Goal: Task Accomplishment & Management: Use online tool/utility

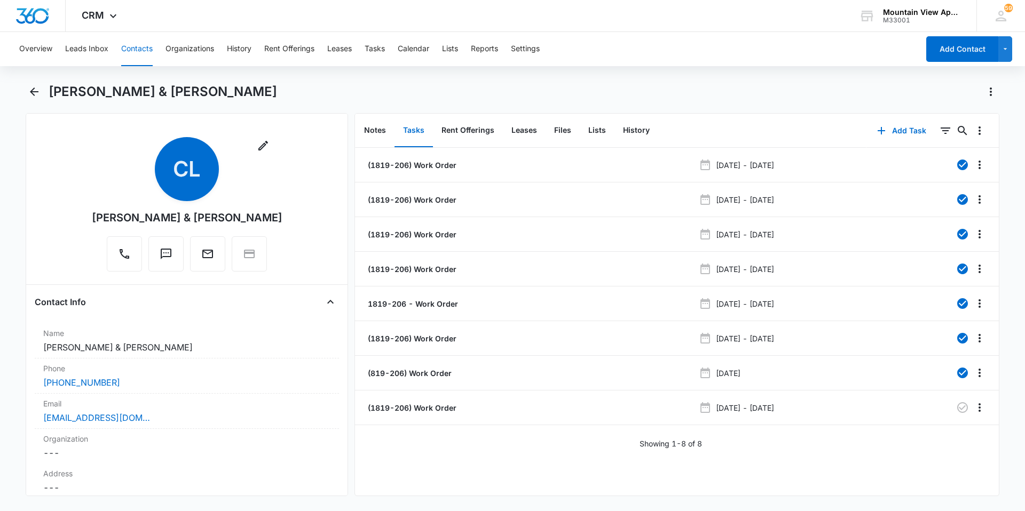
click at [142, 53] on button "Contacts" at bounding box center [136, 49] width 31 height 34
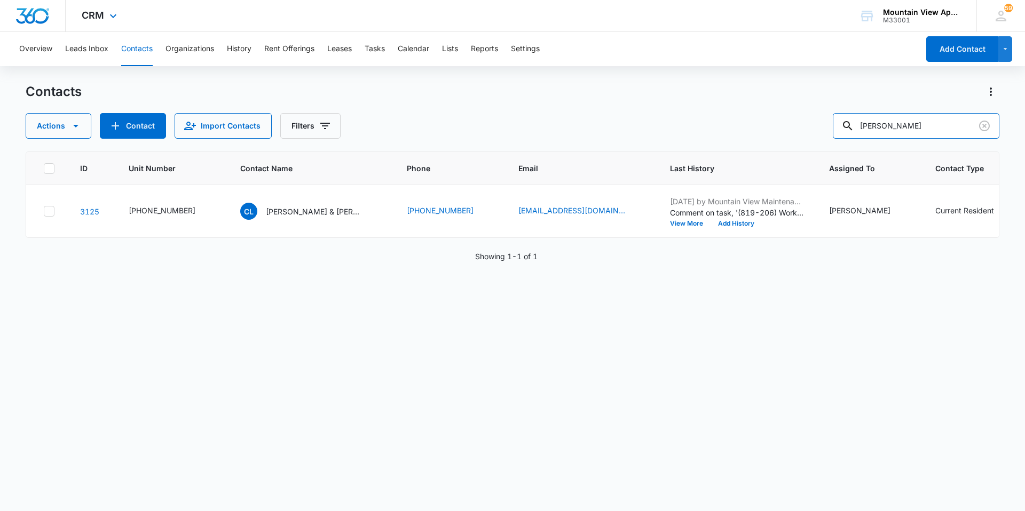
drag, startPoint x: 906, startPoint y: 124, endPoint x: 472, endPoint y: 4, distance: 450.5
click at [519, 13] on div "CRM Apps Reputation Websites Forms CRM Email Social Content Ads Intelligence Fi…" at bounding box center [512, 255] width 1025 height 510
type input "[PERSON_NAME]"
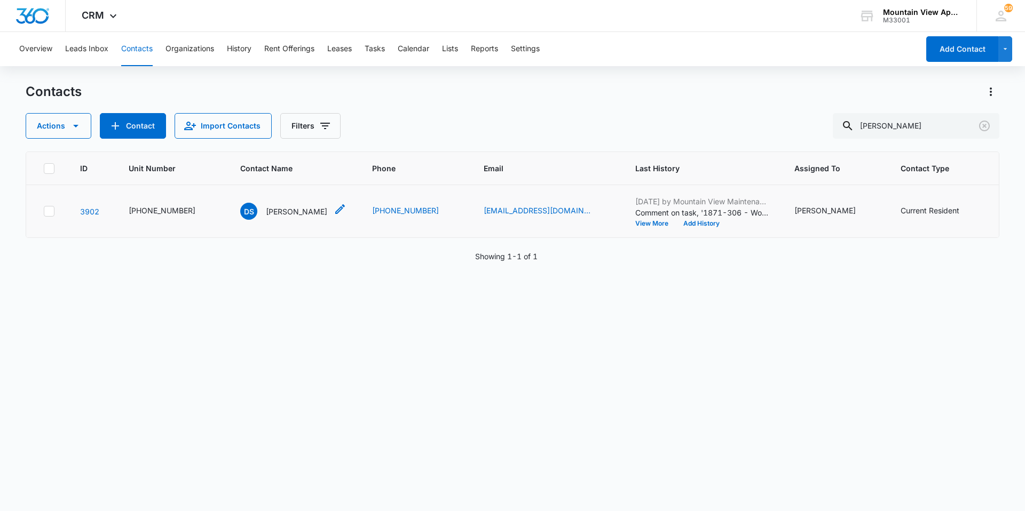
click at [282, 212] on p "[PERSON_NAME]" at bounding box center [296, 211] width 61 height 11
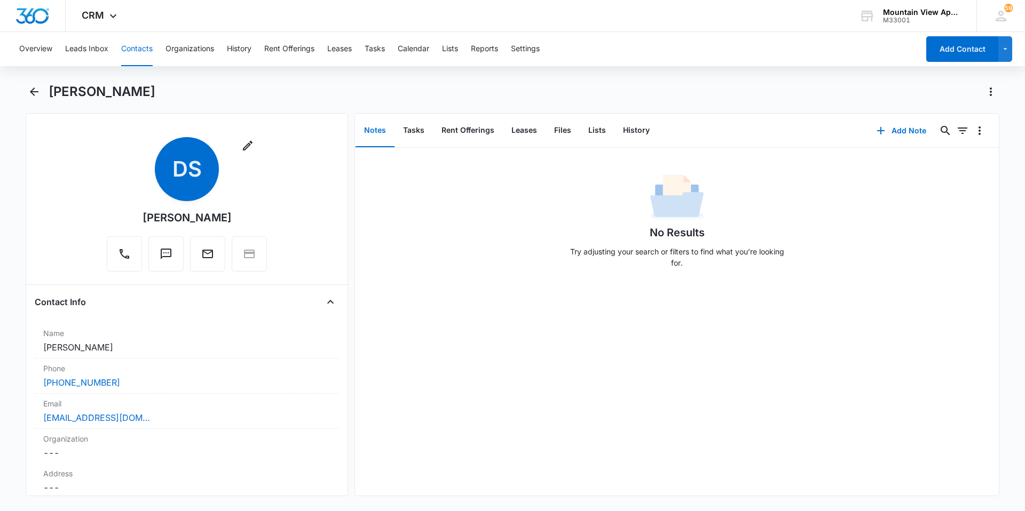
click at [510, 338] on div "No Results Try adjusting your search or filters to find what you’re looking for." at bounding box center [677, 322] width 644 height 348
click at [148, 46] on button "Contacts" at bounding box center [136, 49] width 31 height 34
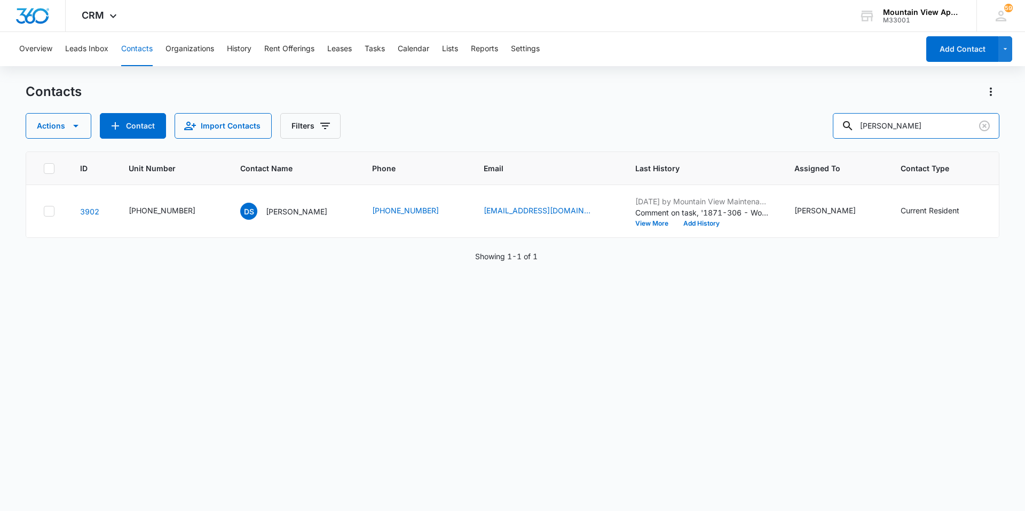
drag, startPoint x: 912, startPoint y: 131, endPoint x: 672, endPoint y: 92, distance: 243.5
click at [672, 92] on div "Contacts Actions Contact Import Contacts Filters [PERSON_NAME]" at bounding box center [513, 111] width 974 height 56
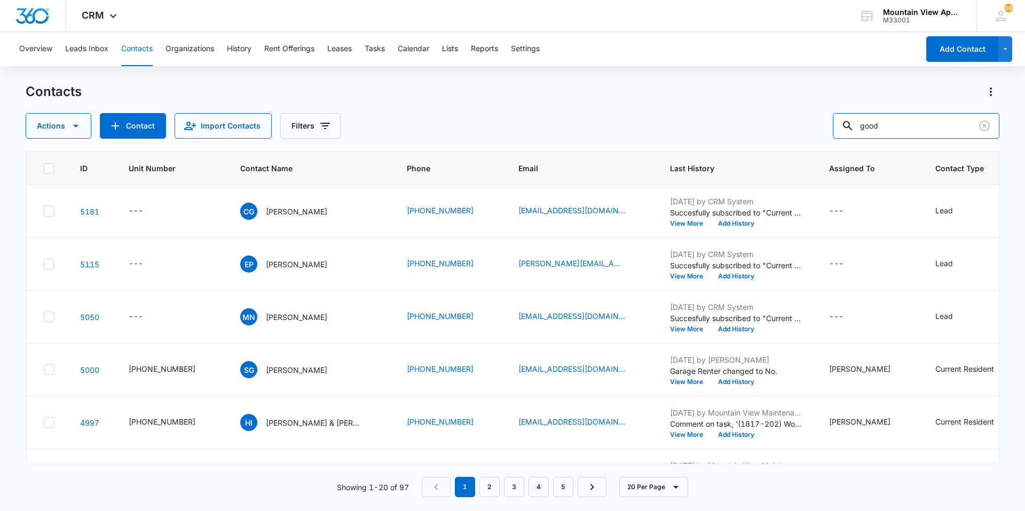
drag, startPoint x: 926, startPoint y: 127, endPoint x: 412, endPoint y: 79, distance: 516.9
click at [396, 70] on div "Overview Leads Inbox Contacts Organizations History Rent Offerings Leases Tasks…" at bounding box center [512, 271] width 1025 height 478
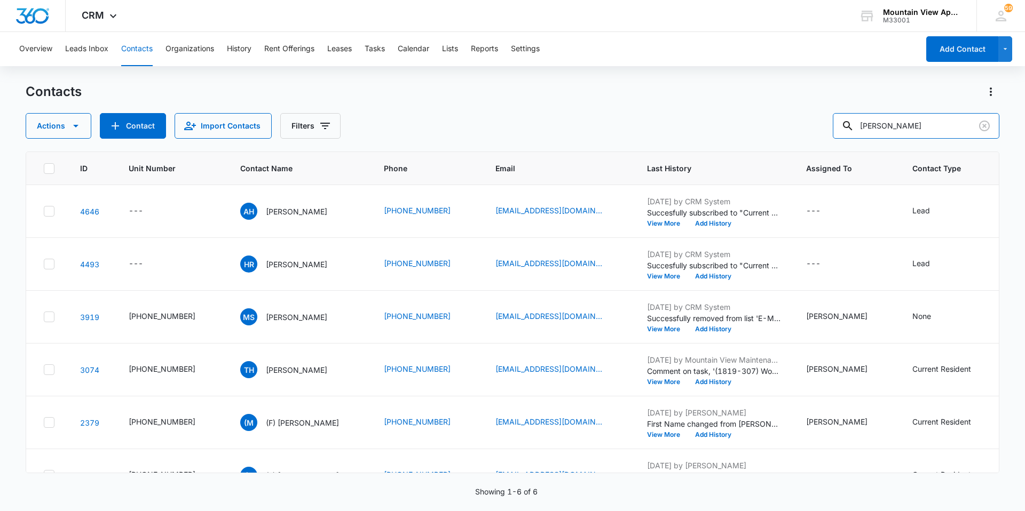
drag, startPoint x: 919, startPoint y: 122, endPoint x: 606, endPoint y: 89, distance: 314.7
click at [606, 89] on div "Contacts Actions Contact Import Contacts Filters [PERSON_NAME]" at bounding box center [513, 111] width 974 height 56
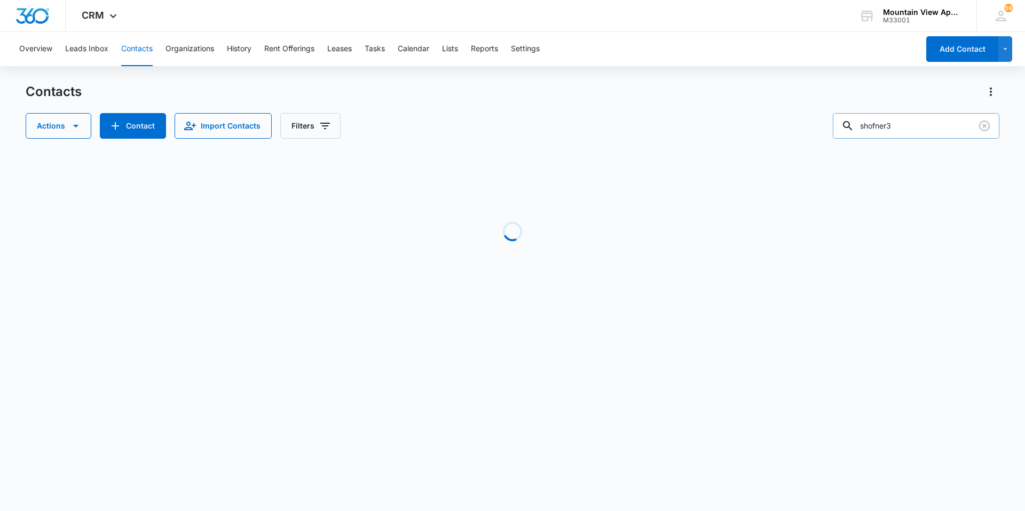
type input "[PERSON_NAME]"
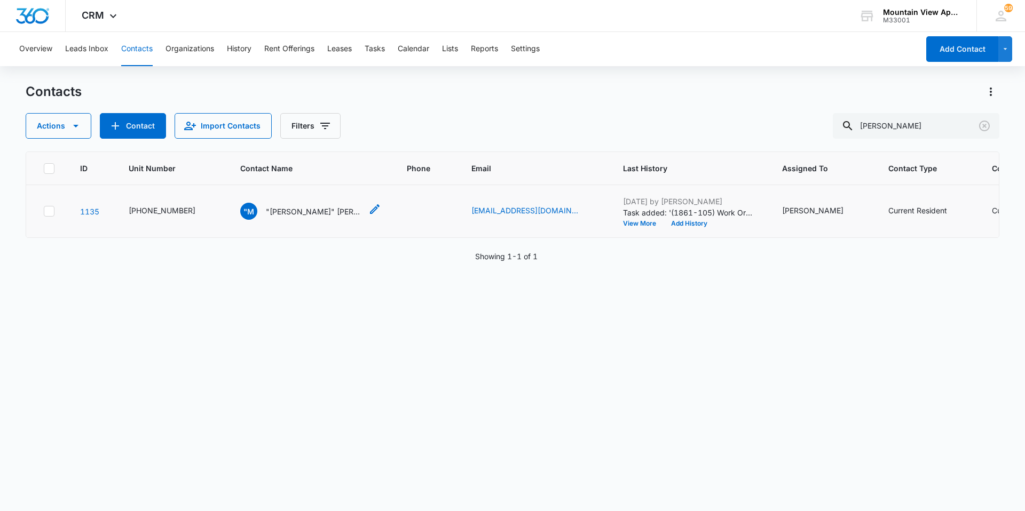
click at [317, 215] on p ""[PERSON_NAME]" [PERSON_NAME]" at bounding box center [314, 211] width 96 height 11
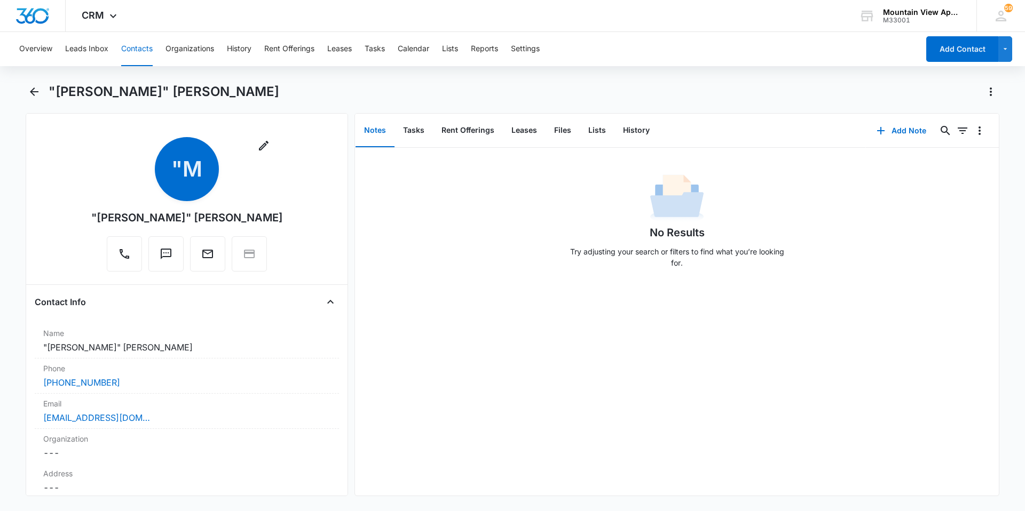
click at [121, 46] on button "Contacts" at bounding box center [136, 49] width 31 height 34
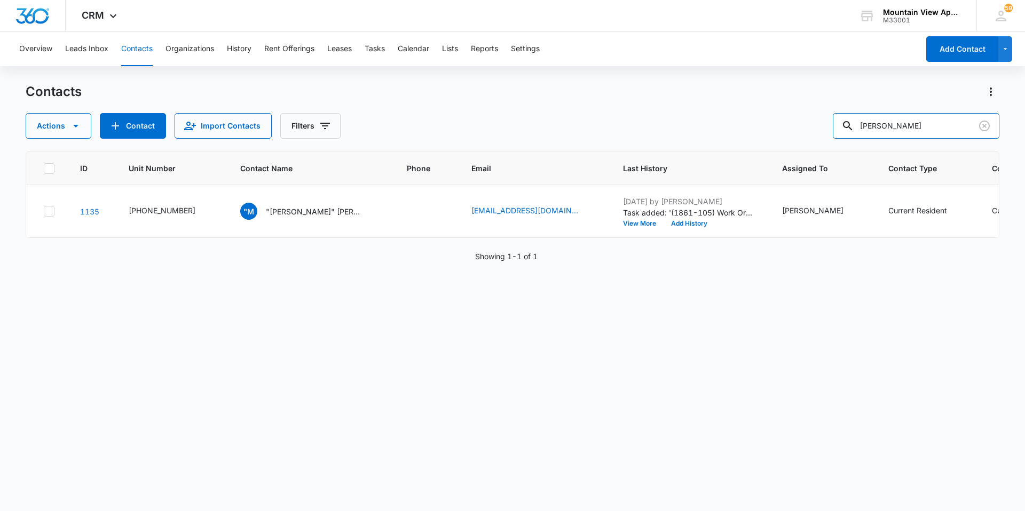
drag, startPoint x: 468, startPoint y: -4, endPoint x: 341, endPoint y: -20, distance: 128.0
click at [341, 0] on html "CRM Apps Reputation Websites Forms CRM Email Social Content Ads Intelligence Fi…" at bounding box center [512, 255] width 1025 height 511
type input "zmi"
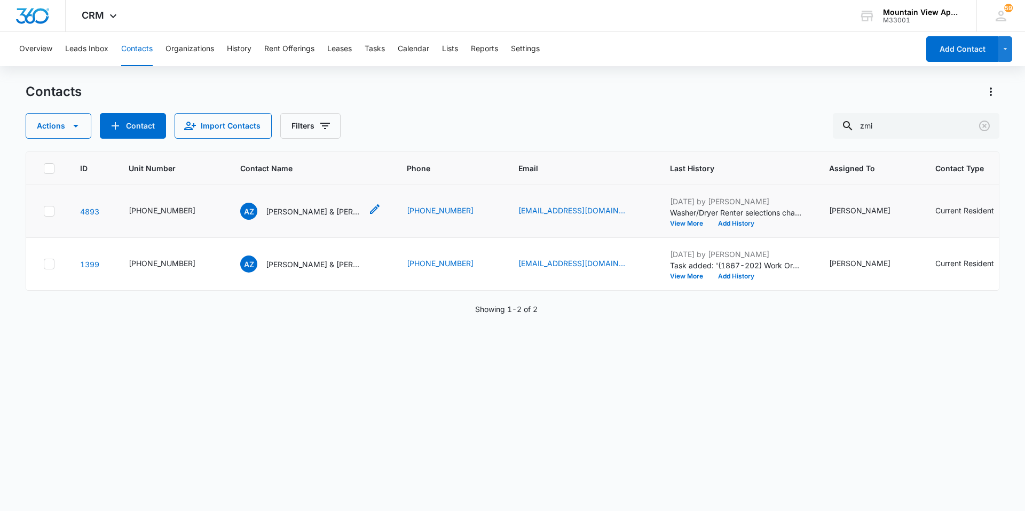
click at [305, 212] on p "[PERSON_NAME] & [PERSON_NAME]" at bounding box center [314, 211] width 96 height 11
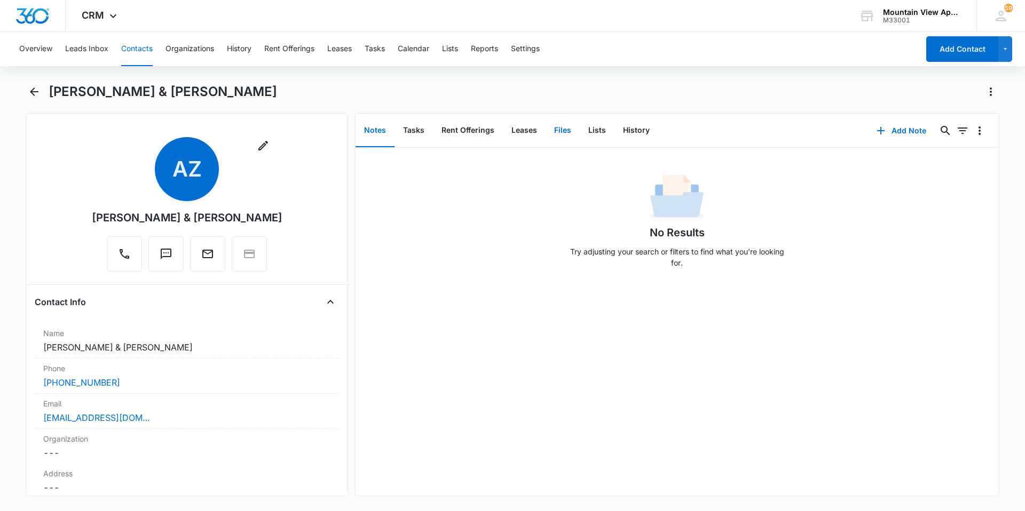
click at [570, 137] on button "Files" at bounding box center [563, 130] width 34 height 33
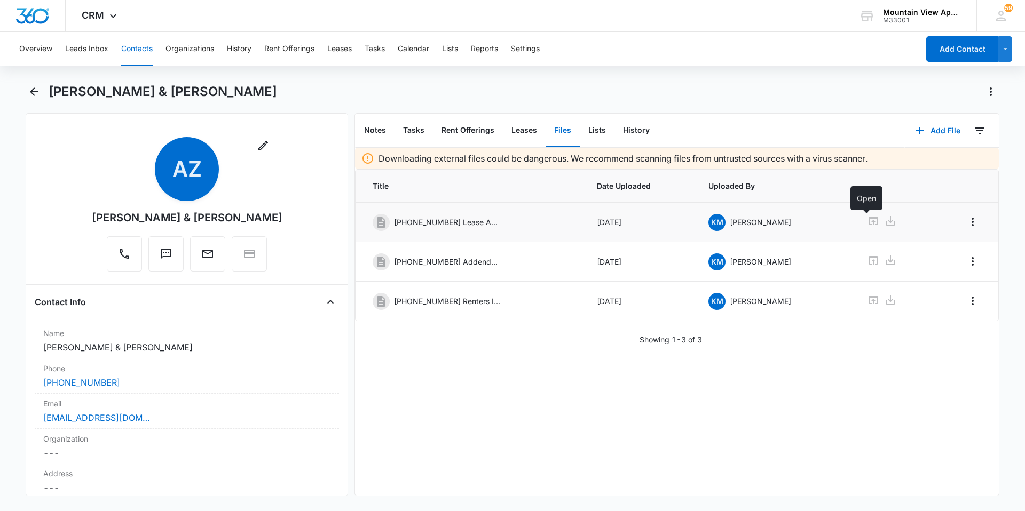
click at [869, 219] on icon at bounding box center [874, 221] width 10 height 9
click at [137, 48] on button "Contacts" at bounding box center [136, 49] width 31 height 34
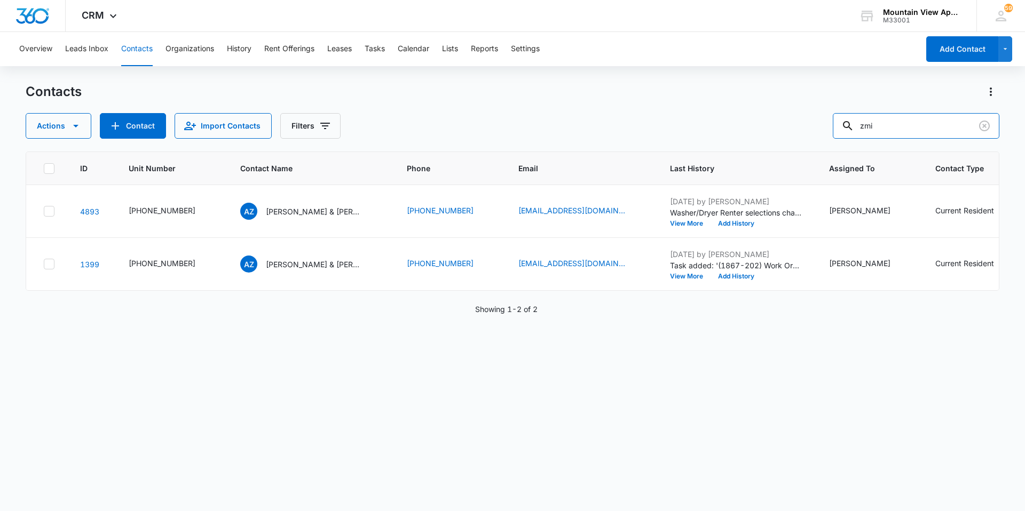
drag, startPoint x: 907, startPoint y: 116, endPoint x: 594, endPoint y: 71, distance: 316.1
click at [594, 71] on div "Overview Leads Inbox Contacts Organizations History Rent Offerings Leases Tasks…" at bounding box center [512, 271] width 1025 height 478
type input "[PERSON_NAME]"
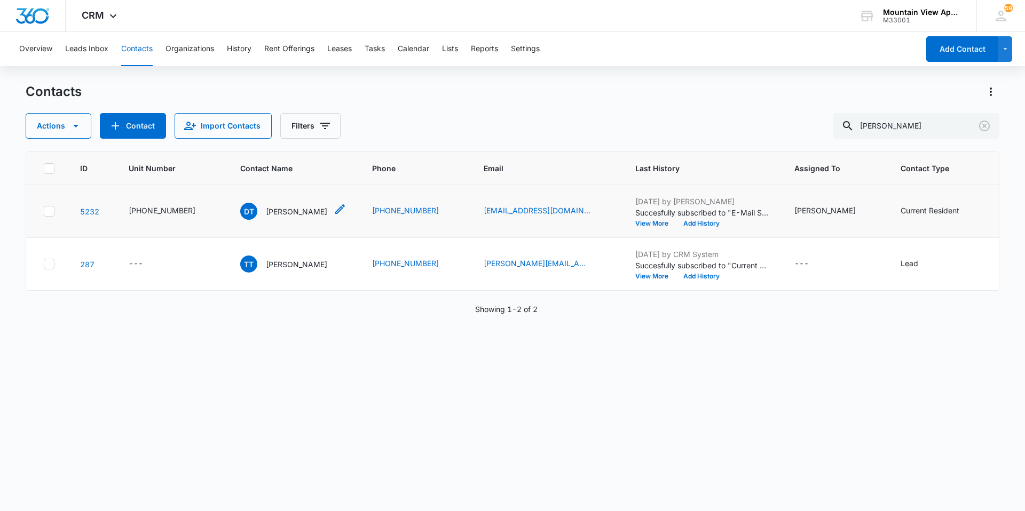
click at [281, 215] on p "[PERSON_NAME]" at bounding box center [296, 211] width 61 height 11
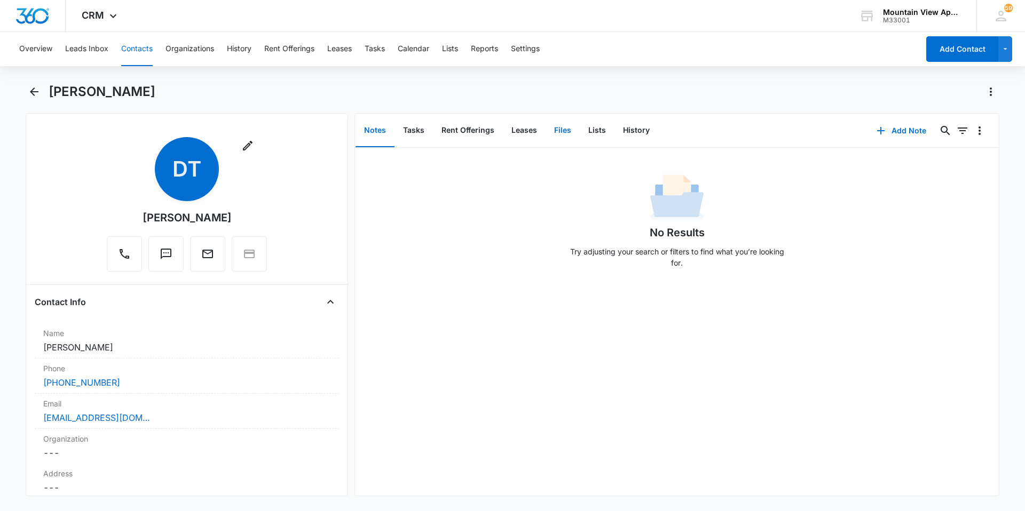
click at [550, 136] on button "Files" at bounding box center [563, 130] width 34 height 33
